Goal: Transaction & Acquisition: Purchase product/service

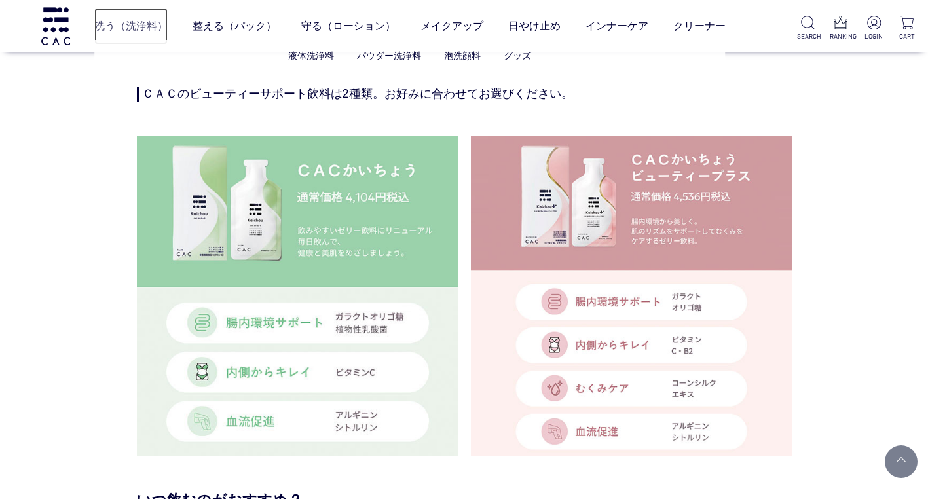
click at [142, 20] on link "洗う（洗浄料）" at bounding box center [130, 26] width 73 height 37
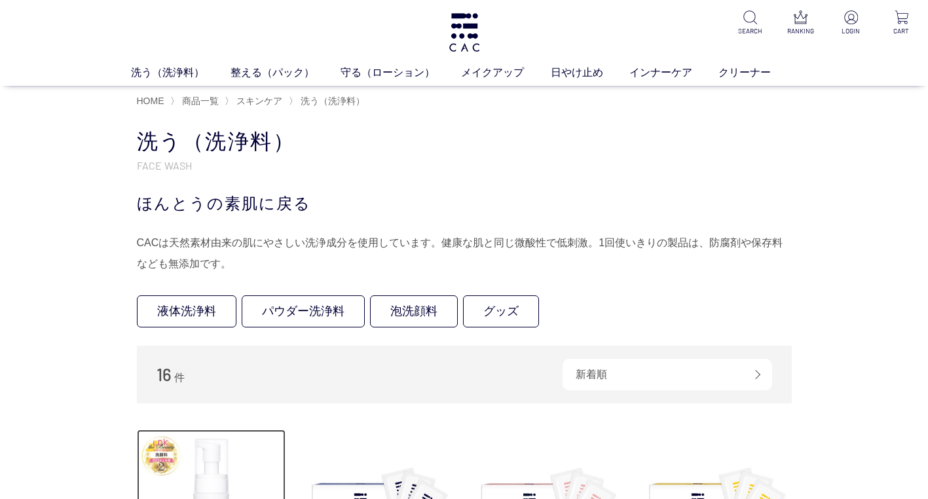
drag, startPoint x: 199, startPoint y: 461, endPoint x: 250, endPoint y: 461, distance: 51.8
click at [199, 461] on img at bounding box center [211, 504] width 149 height 149
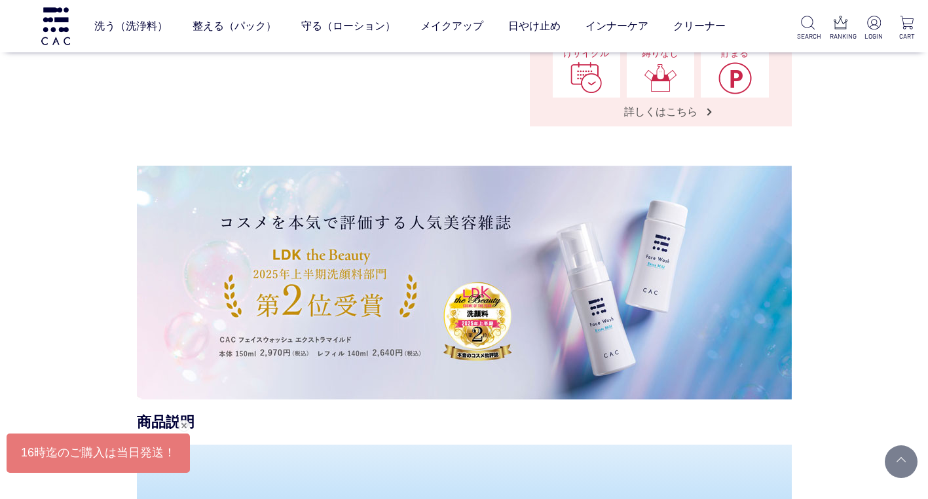
scroll to position [655, 0]
